Goal: Task Accomplishment & Management: Use online tool/utility

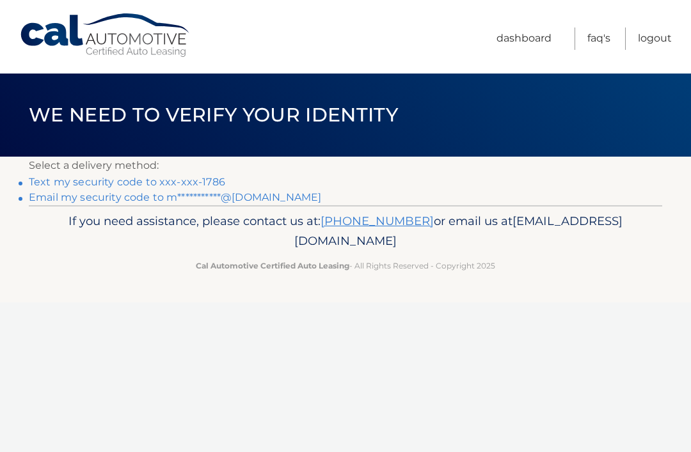
click at [193, 185] on link "Text my security code to xxx-xxx-1786" at bounding box center [127, 182] width 196 height 12
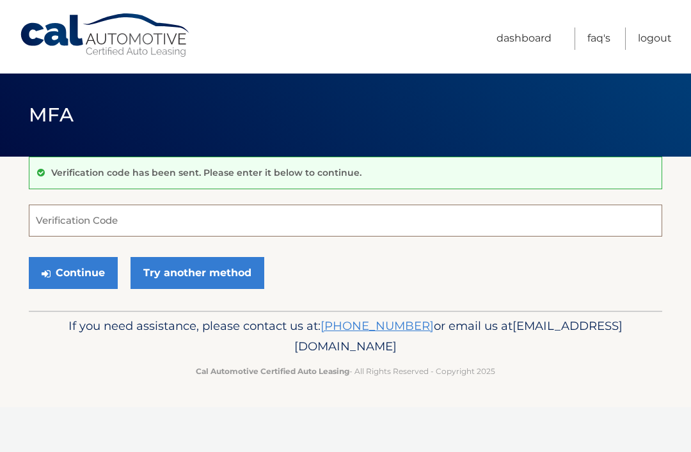
click at [308, 224] on input "Verification Code" at bounding box center [345, 221] width 633 height 32
type input "129657"
click at [68, 267] on button "Continue" at bounding box center [73, 273] width 89 height 32
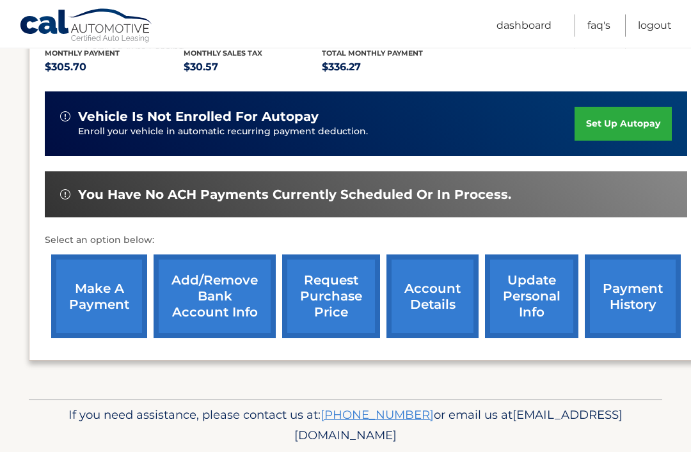
scroll to position [279, 0]
click at [91, 302] on link "make a payment" at bounding box center [99, 297] width 96 height 84
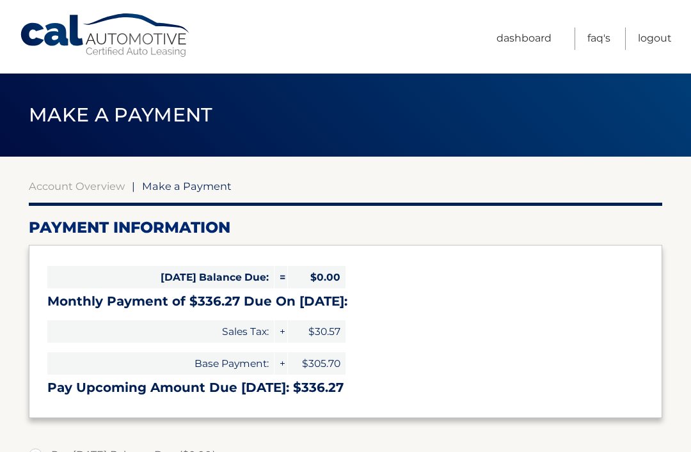
select select "NjUzZjI0MGUtNjFmNS00MmFlLTlkNjktMTk2Y2JiMmNiZjdm"
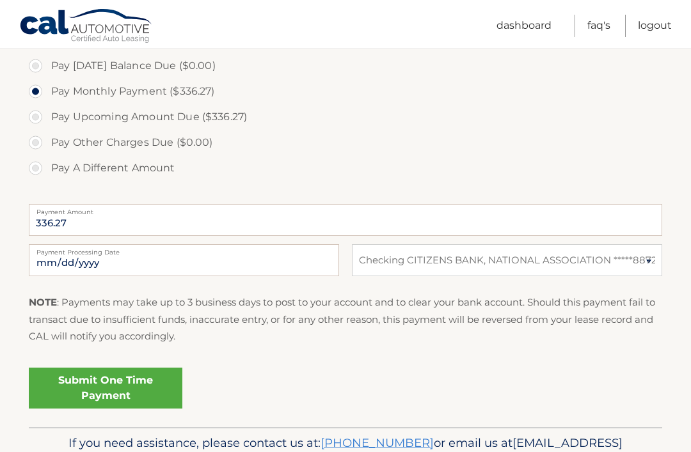
scroll to position [418, 0]
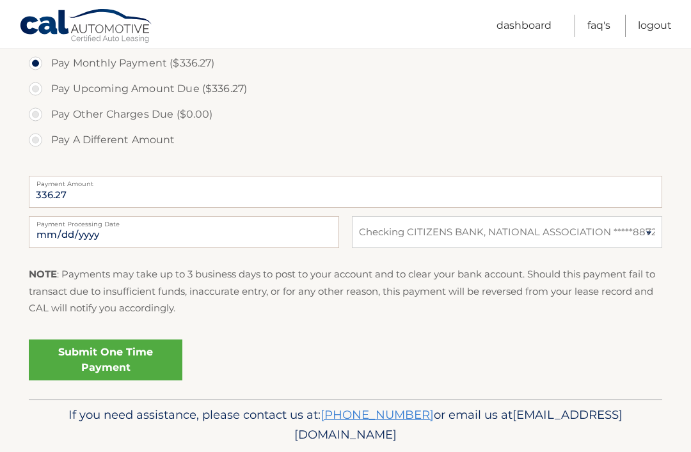
click at [101, 356] on link "Submit One Time Payment" at bounding box center [105, 360] width 153 height 41
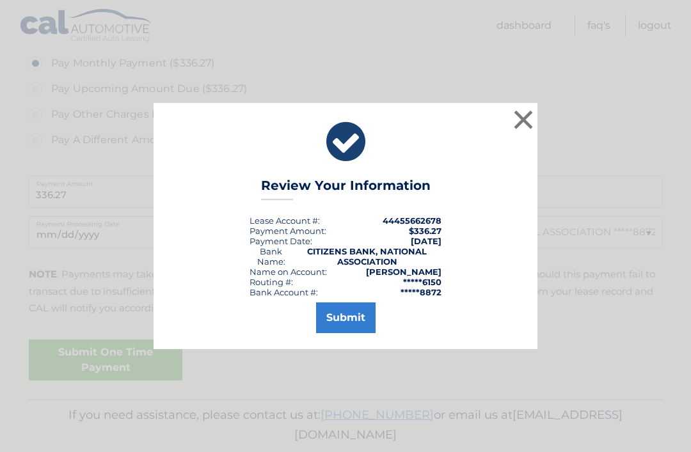
click at [339, 333] on button "Submit" at bounding box center [345, 318] width 59 height 31
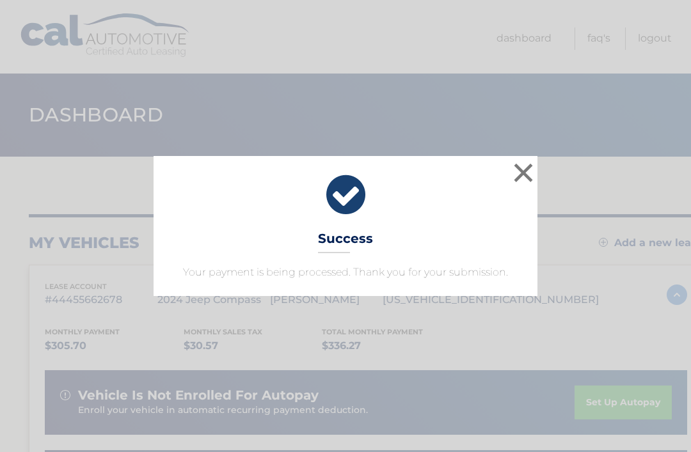
click at [526, 171] on button "×" at bounding box center [523, 173] width 26 height 26
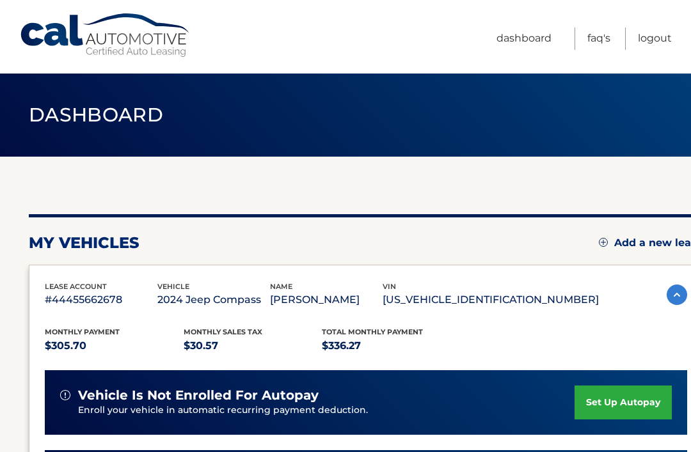
click at [662, 40] on link "Logout" at bounding box center [655, 39] width 34 height 22
